Goal: Transaction & Acquisition: Purchase product/service

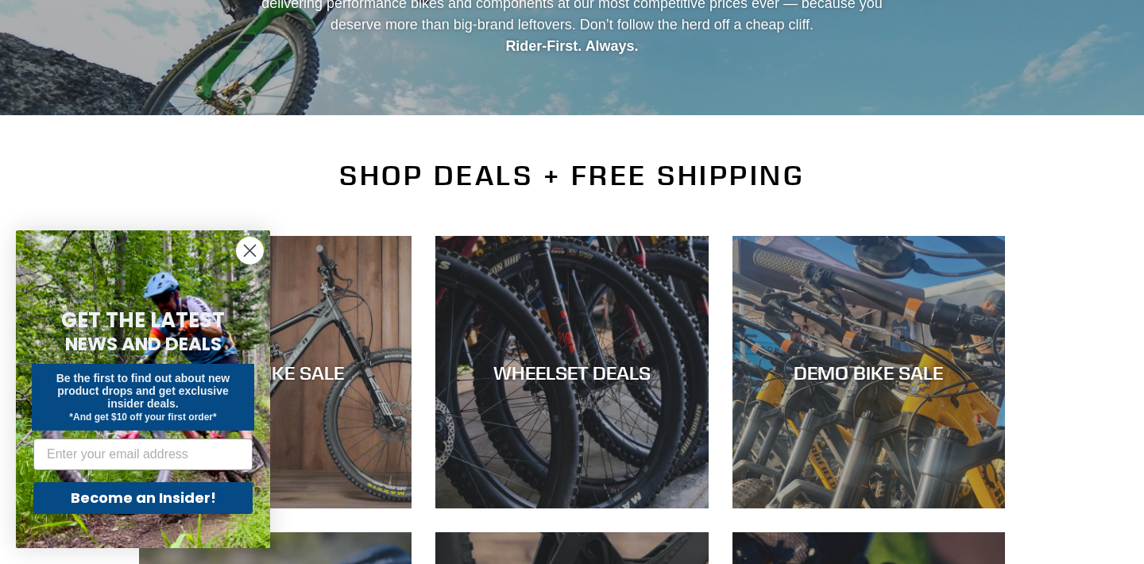
scroll to position [247, 0]
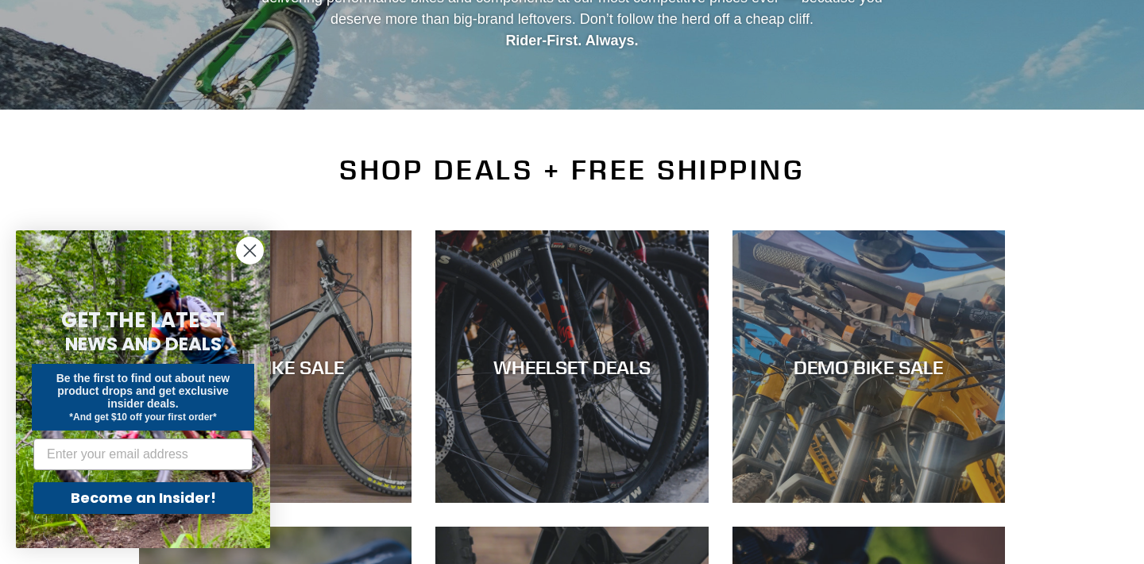
click at [247, 258] on circle "Close dialog" at bounding box center [250, 250] width 26 height 26
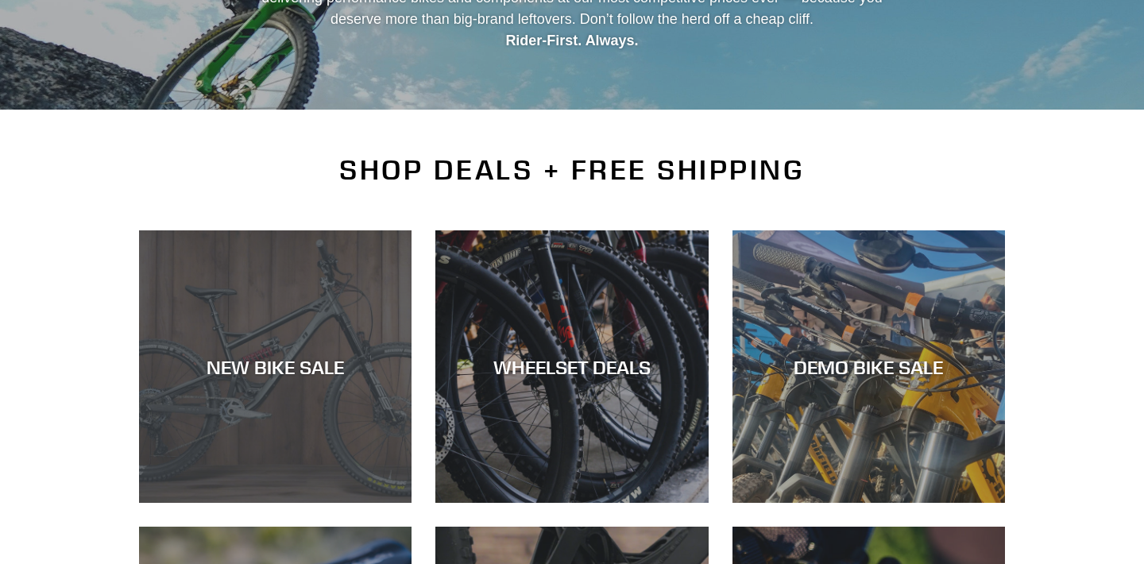
click at [305, 376] on div "NEW BIKE SALE" at bounding box center [275, 366] width 272 height 23
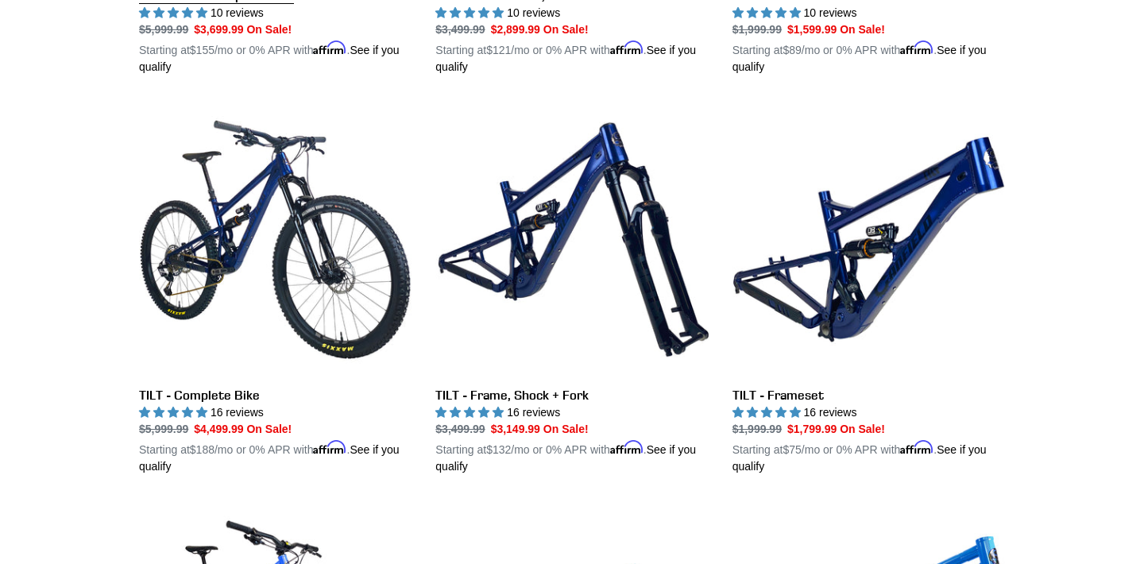
scroll to position [2025, 0]
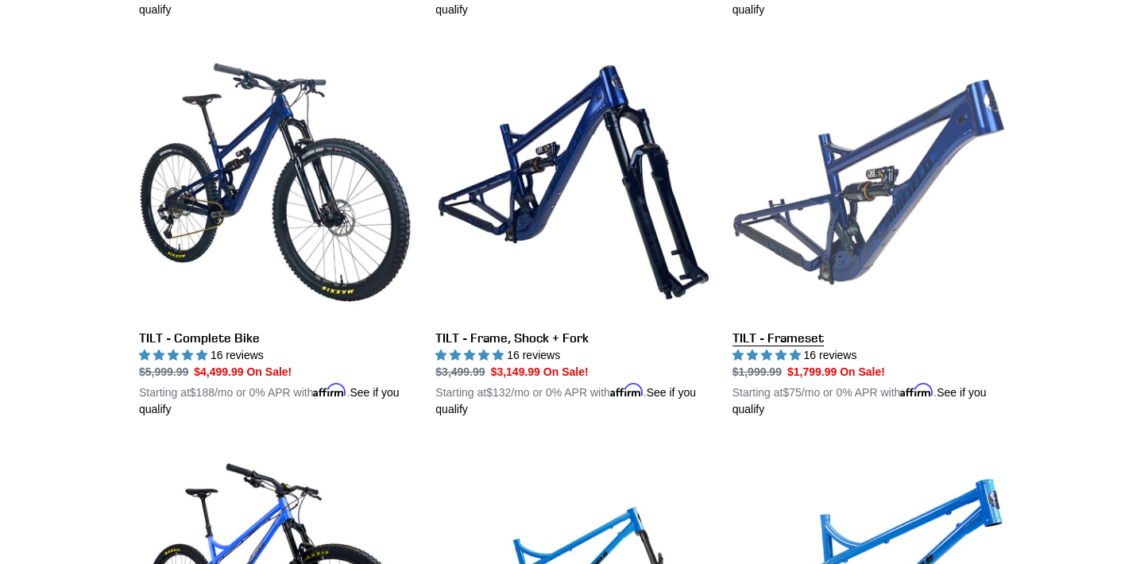
click at [802, 325] on link "TILT - Frameset" at bounding box center [868, 232] width 272 height 372
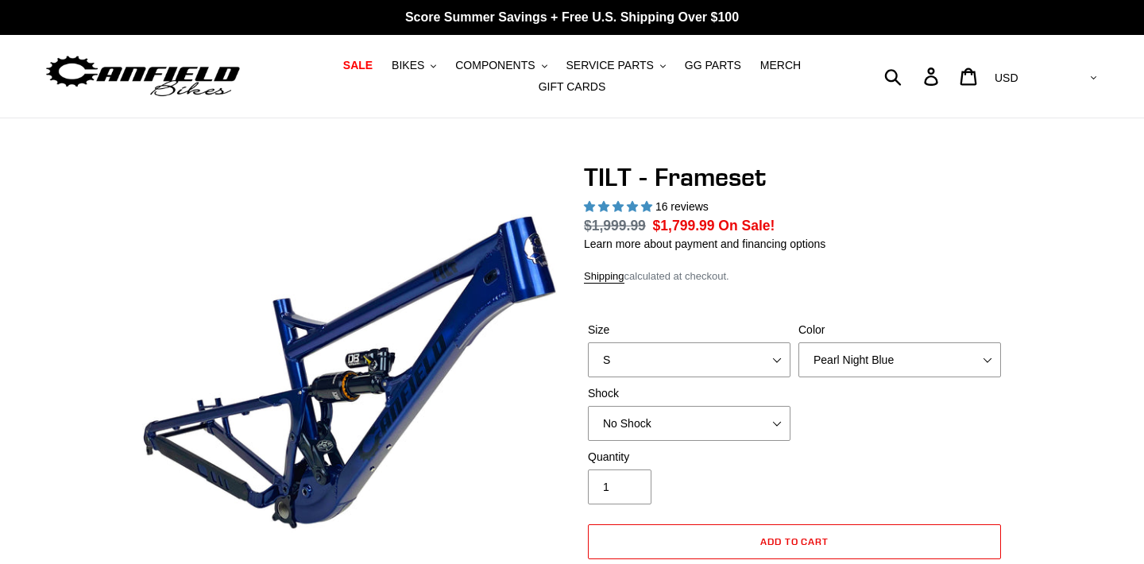
select select "highest-rating"
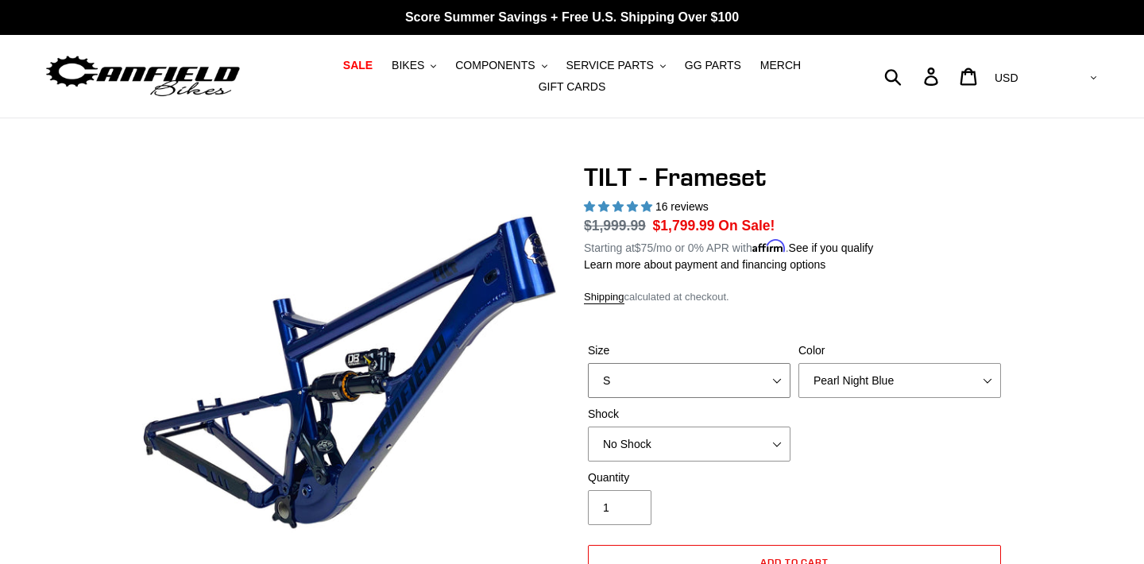
select select "XL"
select select "Stealth Silver"
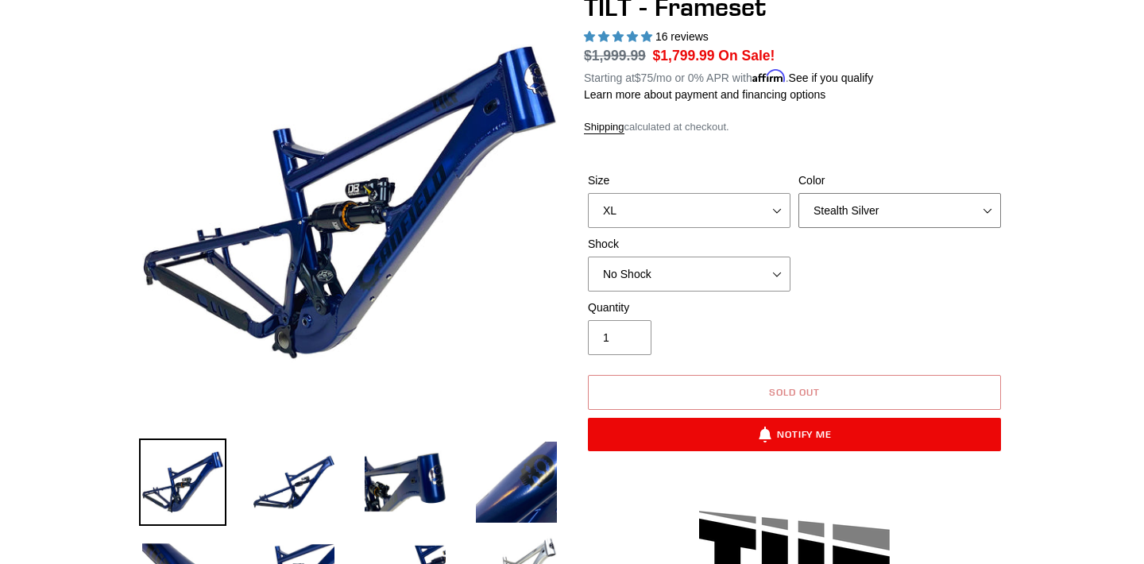
scroll to position [179, 0]
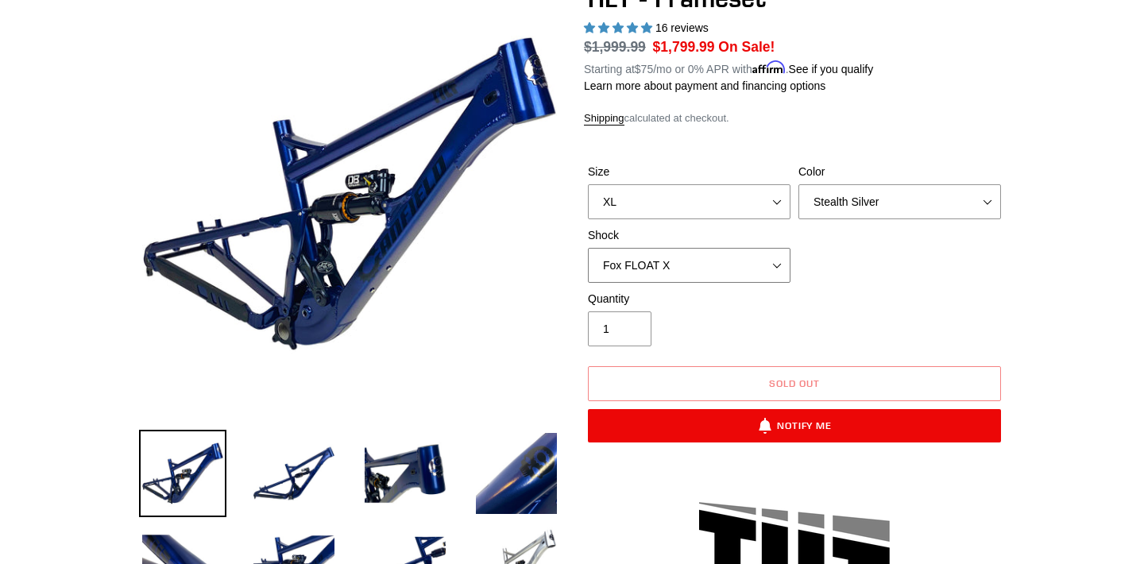
select select "RockShox Deluxe Ultimate"
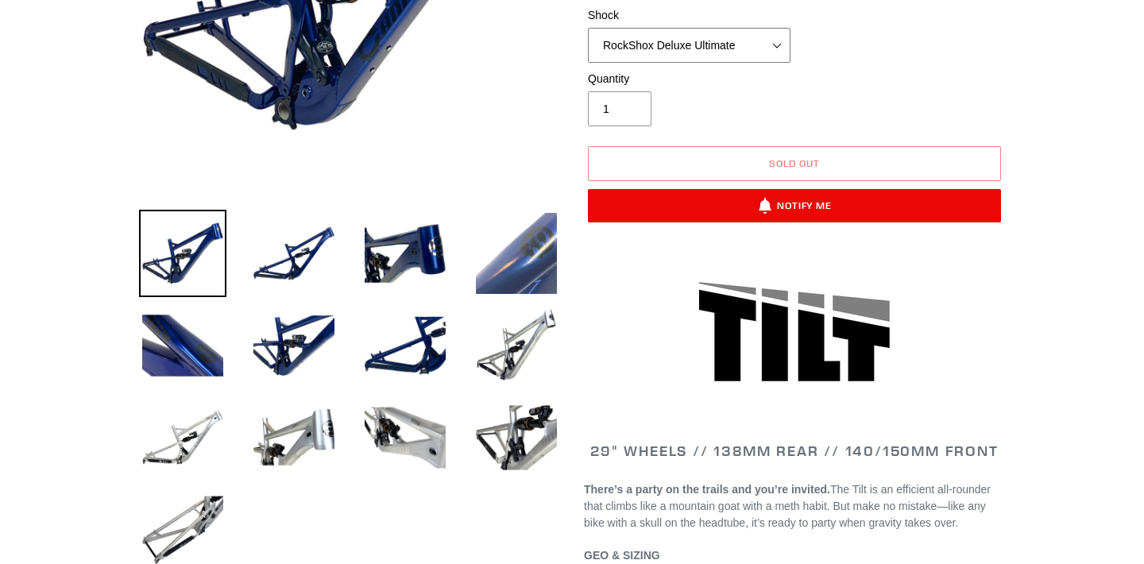
scroll to position [406, 0]
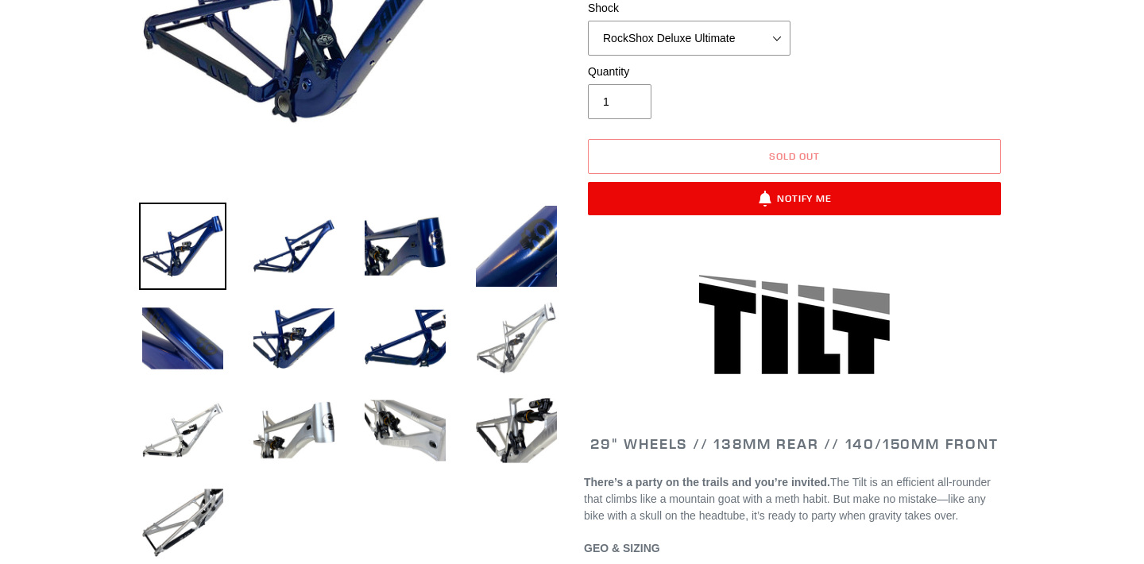
click at [514, 336] on img at bounding box center [516, 338] width 87 height 87
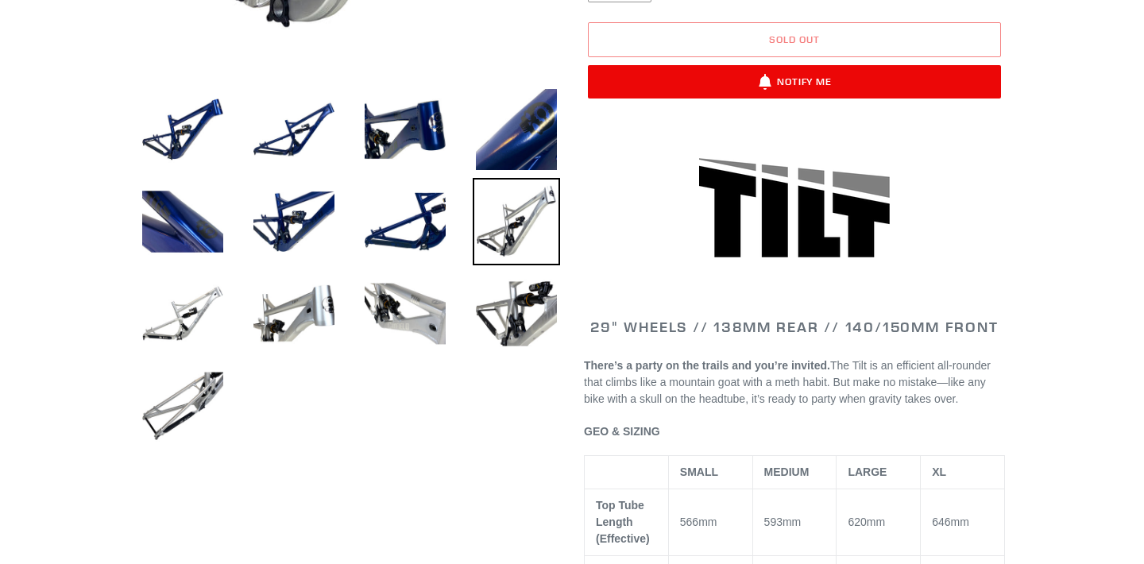
scroll to position [517, 0]
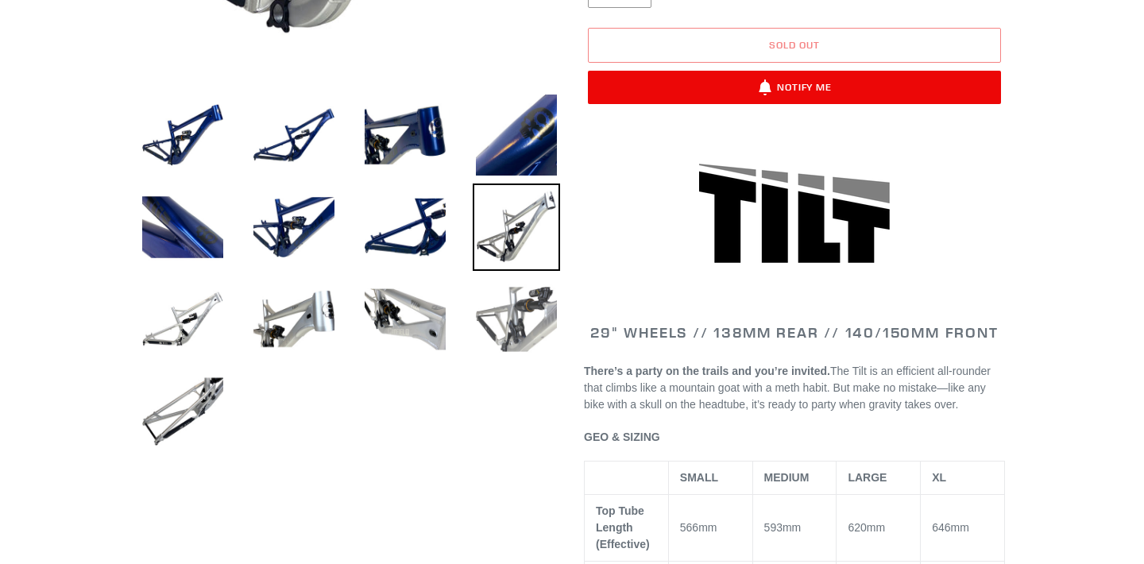
click at [499, 338] on img at bounding box center [516, 319] width 87 height 87
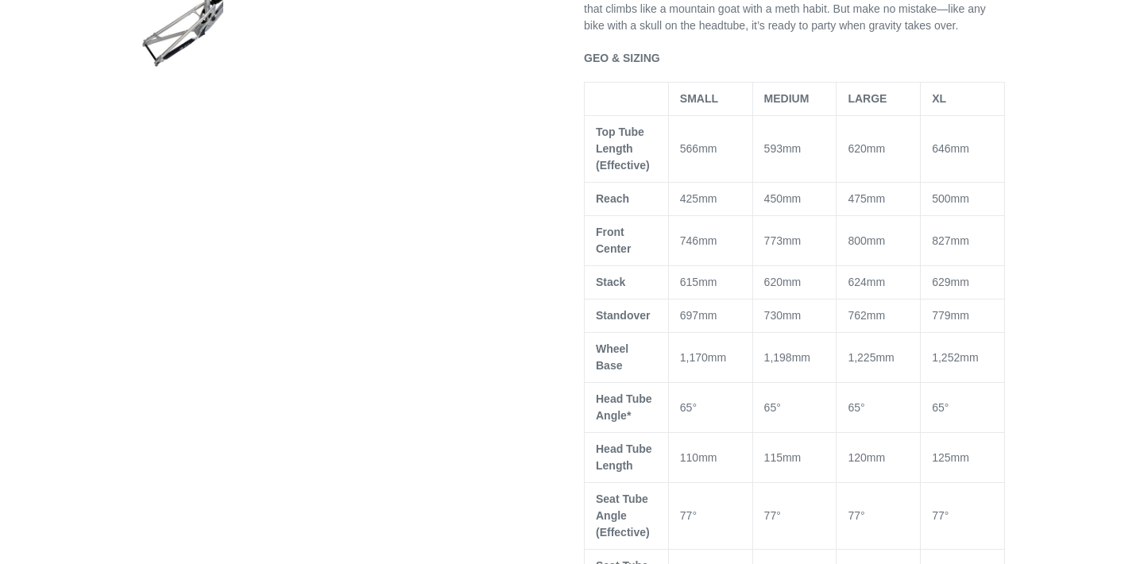
scroll to position [901, 0]
